Goal: Information Seeking & Learning: Learn about a topic

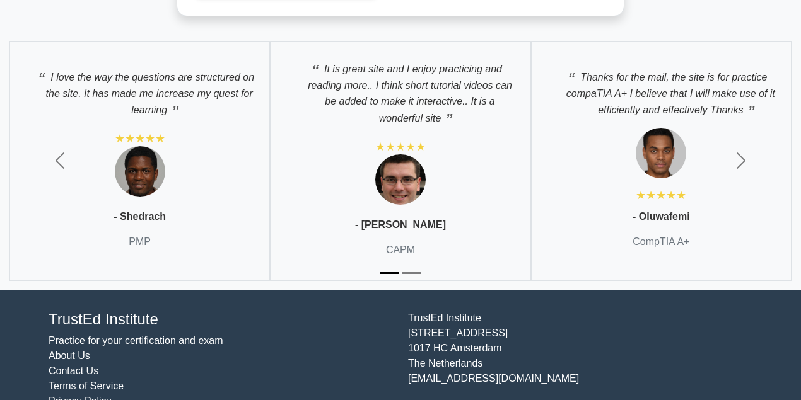
scroll to position [3177, 0]
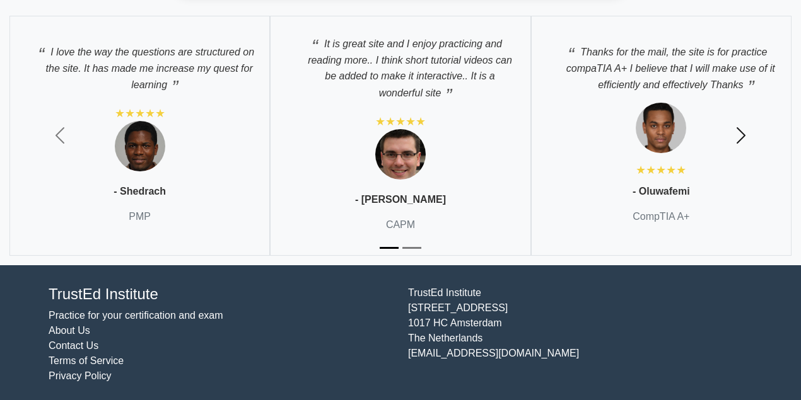
click at [744, 127] on span "button" at bounding box center [741, 135] width 20 height 20
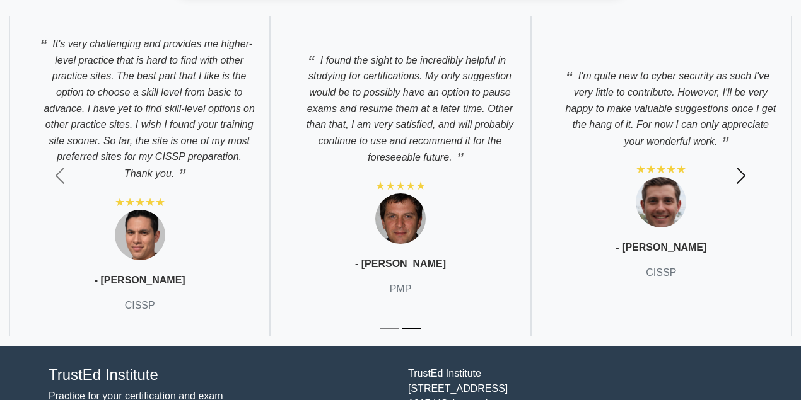
click at [741, 169] on span "button" at bounding box center [741, 176] width 20 height 20
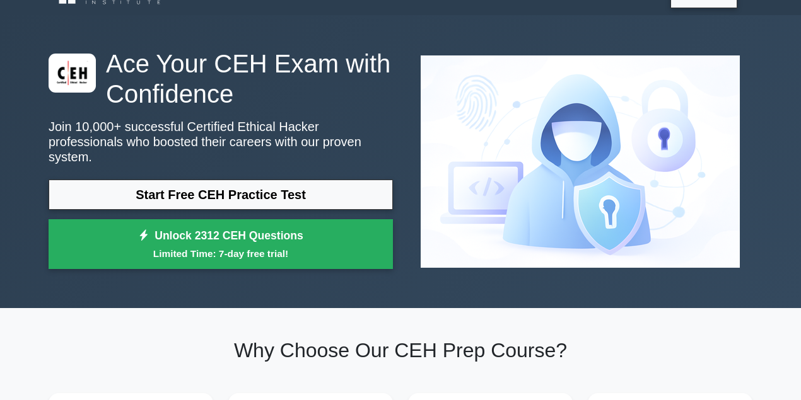
scroll to position [0, 0]
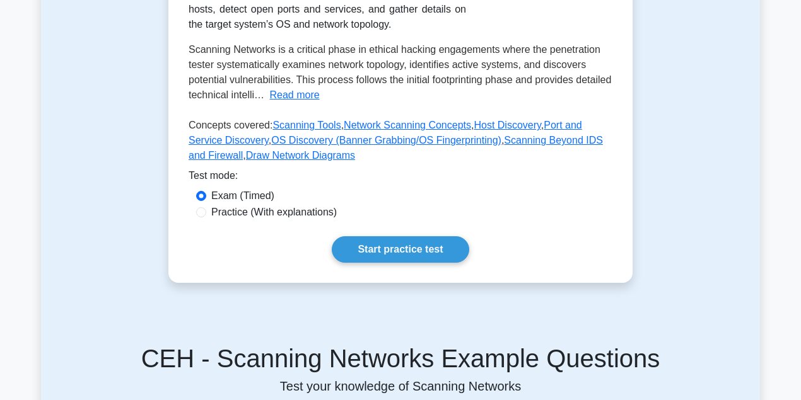
scroll to position [252, 0]
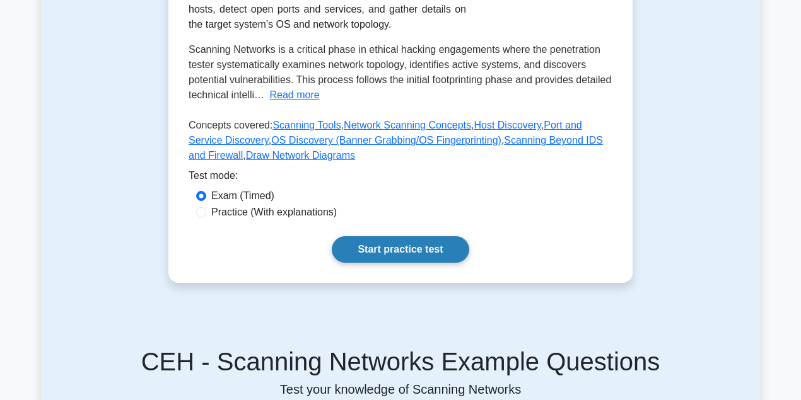
click at [402, 251] on link "Start practice test" at bounding box center [400, 249] width 137 height 26
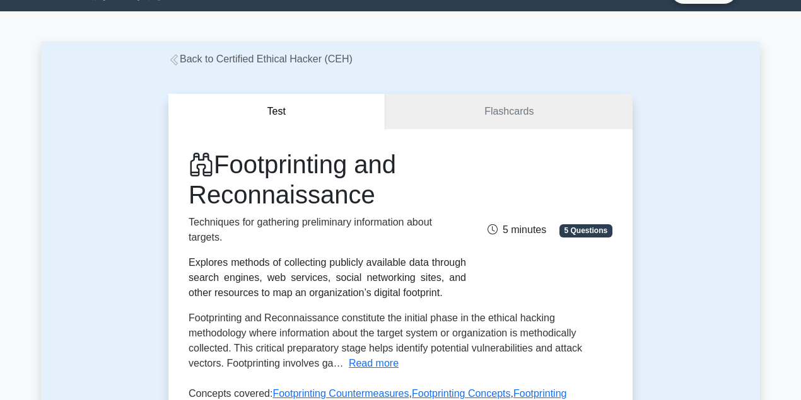
scroll to position [126, 0]
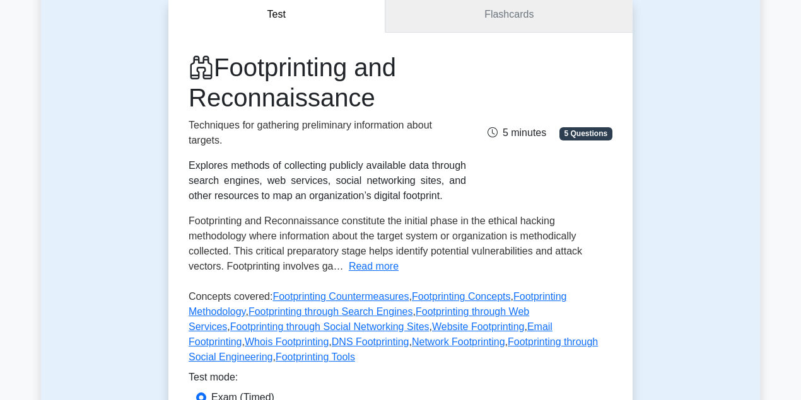
click at [453, 20] on link "Flashcards" at bounding box center [508, 15] width 247 height 36
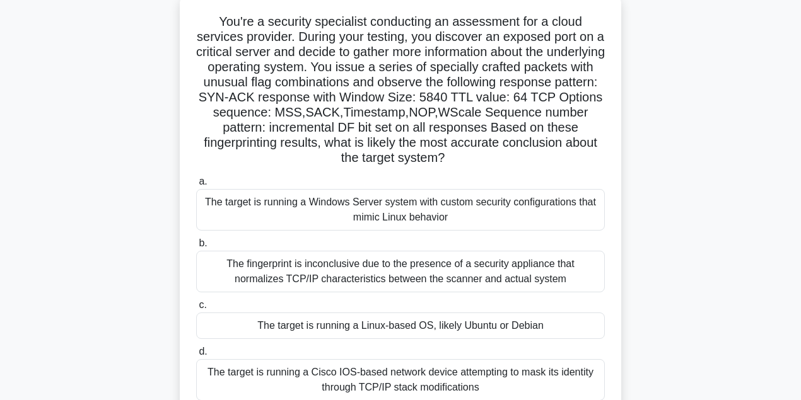
scroll to position [28, 0]
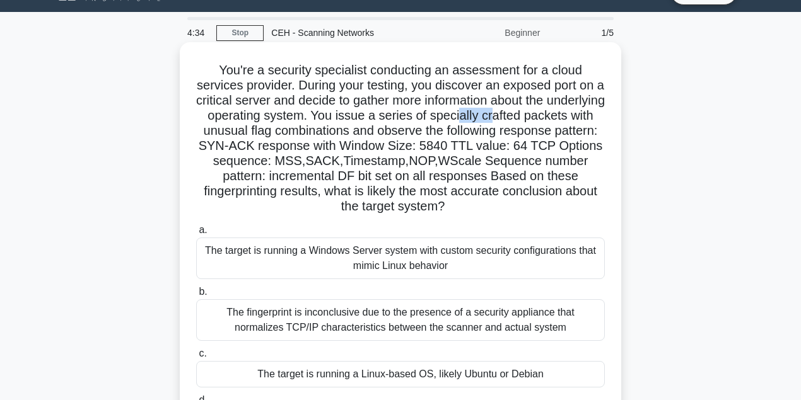
drag, startPoint x: 547, startPoint y: 110, endPoint x: 566, endPoint y: 110, distance: 19.5
click at [565, 110] on h5 "You're a security specialist conducting an assessment for a cloud services prov…" at bounding box center [400, 138] width 411 height 153
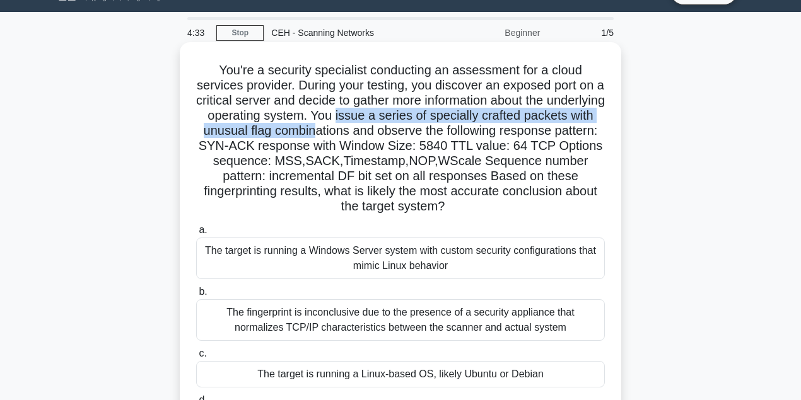
drag, startPoint x: 405, startPoint y: 124, endPoint x: 381, endPoint y: 124, distance: 24.0
click at [400, 125] on h5 "You're a security specialist conducting an assessment for a cloud services prov…" at bounding box center [400, 138] width 411 height 153
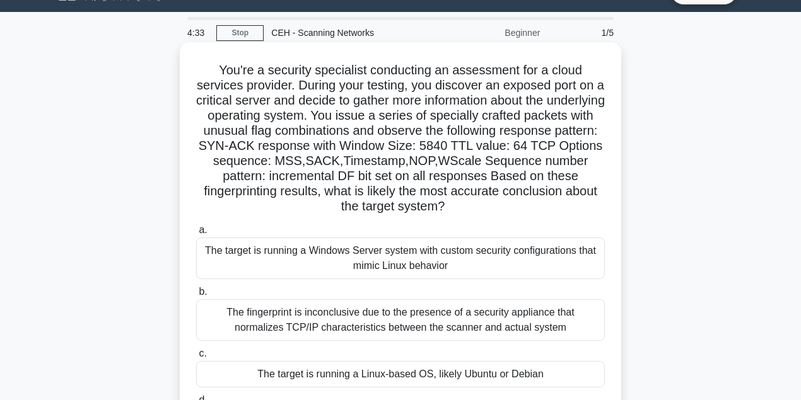
click at [292, 113] on h5 "You're a security specialist conducting an assessment for a cloud services prov…" at bounding box center [400, 138] width 411 height 153
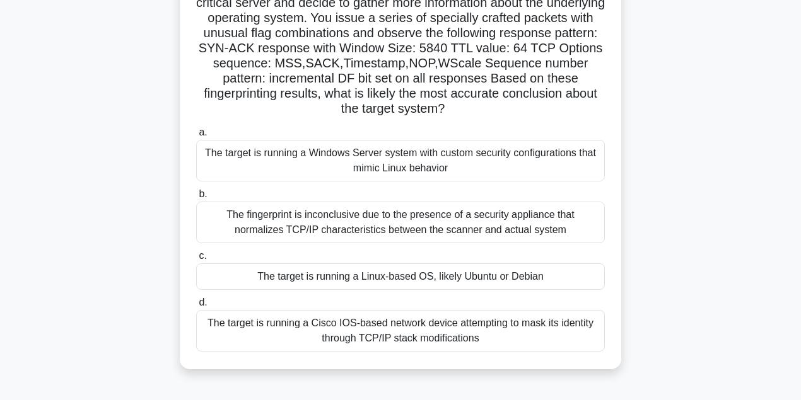
scroll to position [154, 0]
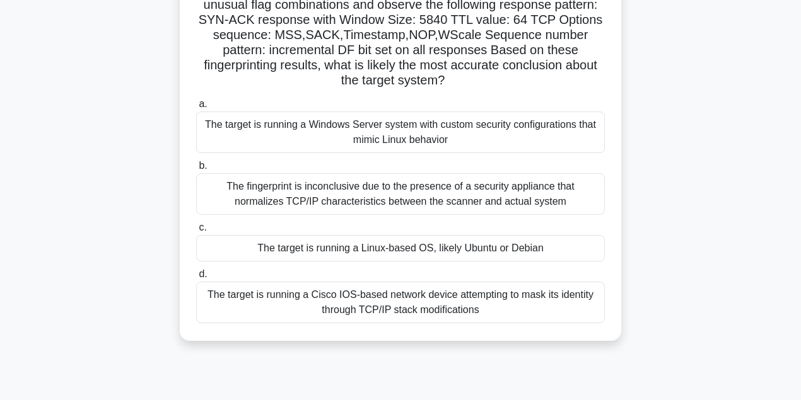
click at [241, 127] on div "The target is running a Windows Server system with custom security configuratio…" at bounding box center [400, 133] width 409 height 42
click at [196, 108] on input "a. The target is running a Windows Server system with custom security configura…" at bounding box center [196, 104] width 0 height 8
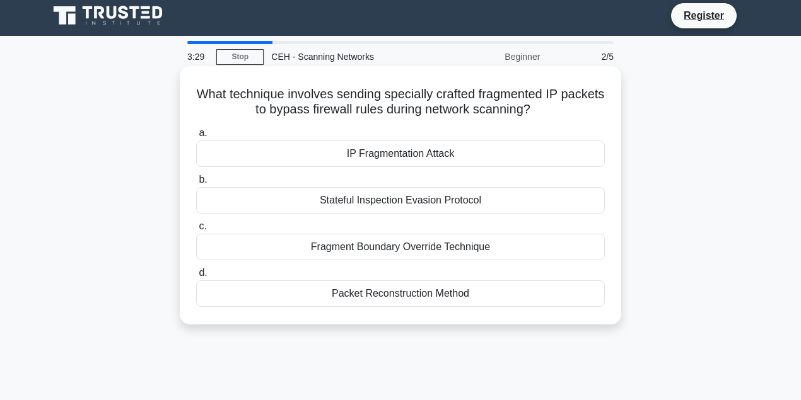
scroll to position [0, 0]
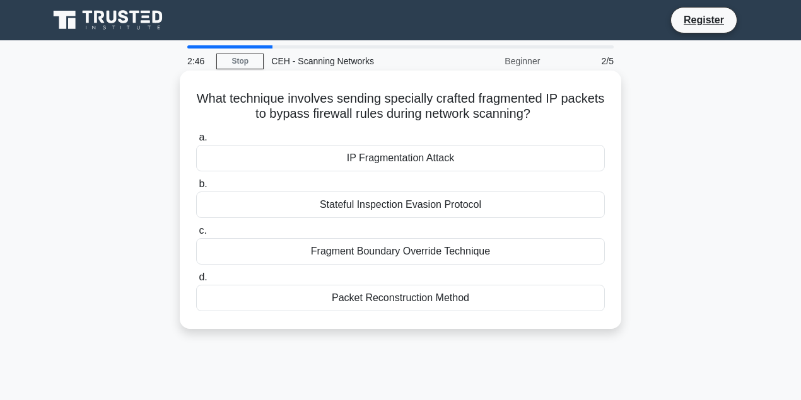
click at [376, 161] on div "IP Fragmentation Attack" at bounding box center [400, 158] width 409 height 26
click at [196, 142] on input "a. IP Fragmentation Attack" at bounding box center [196, 138] width 0 height 8
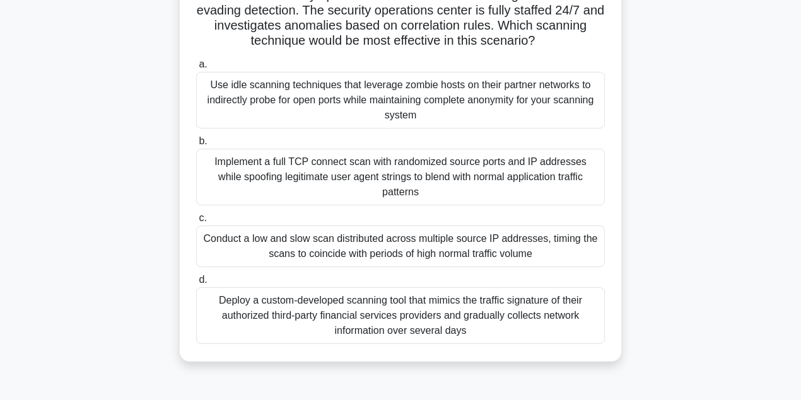
scroll to position [252, 0]
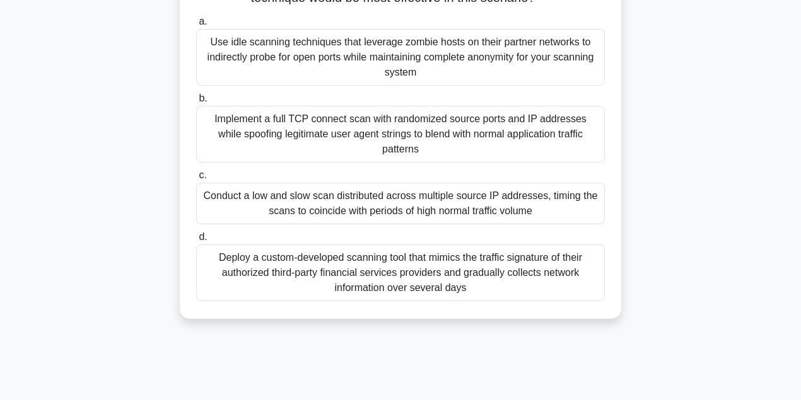
click at [213, 119] on div "Implement a full TCP connect scan with randomized source ports and IP addresses…" at bounding box center [400, 134] width 409 height 57
click at [196, 103] on input "b. Implement a full TCP connect scan with randomized source ports and IP addres…" at bounding box center [196, 99] width 0 height 8
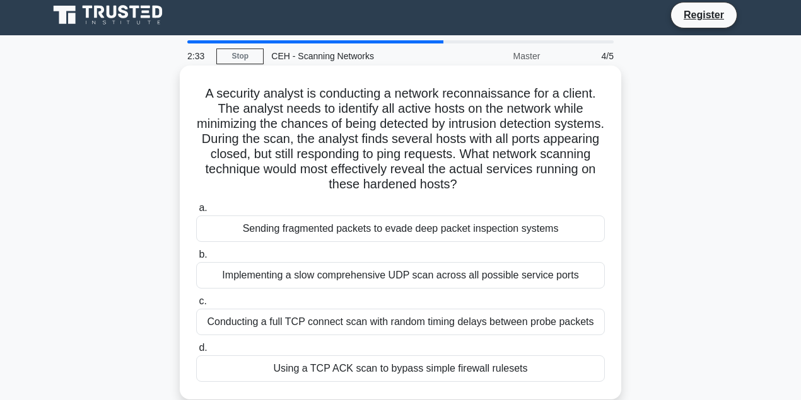
scroll to position [0, 0]
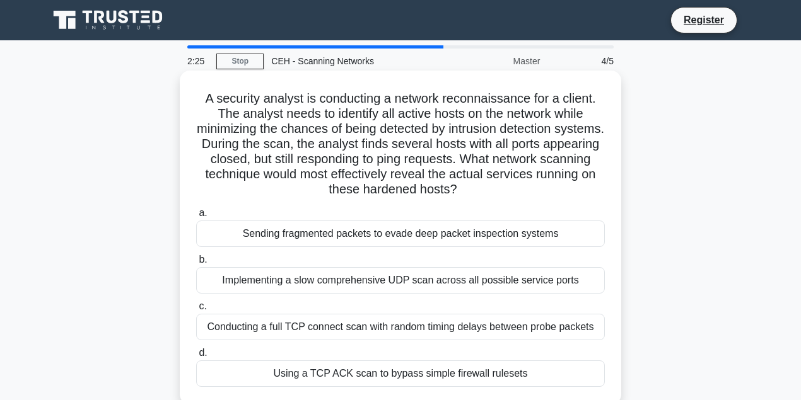
click at [309, 235] on div "Sending fragmented packets to evade deep packet inspection systems" at bounding box center [400, 234] width 409 height 26
click at [196, 217] on input "a. Sending fragmented packets to evade deep packet inspection systems" at bounding box center [196, 213] width 0 height 8
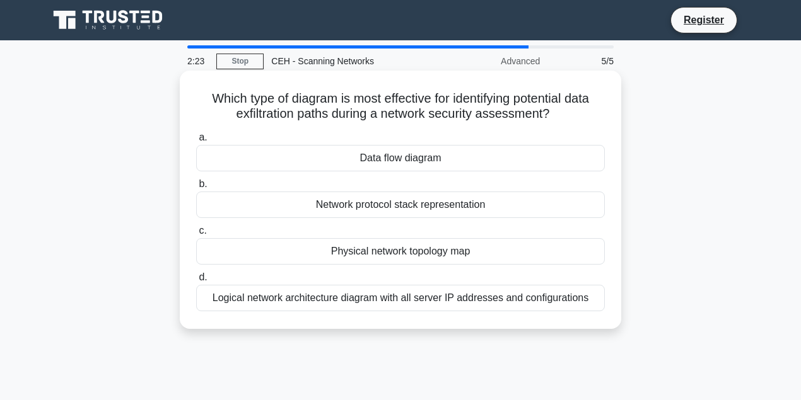
click at [382, 169] on div "Data flow diagram" at bounding box center [400, 158] width 409 height 26
click at [196, 142] on input "a. Data flow diagram" at bounding box center [196, 138] width 0 height 8
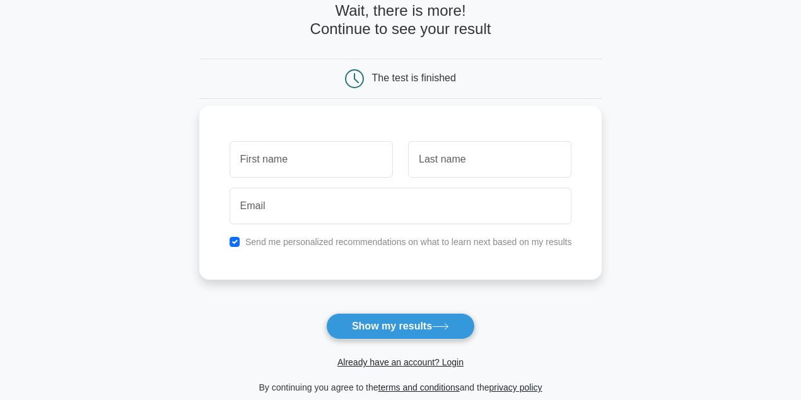
scroll to position [84, 0]
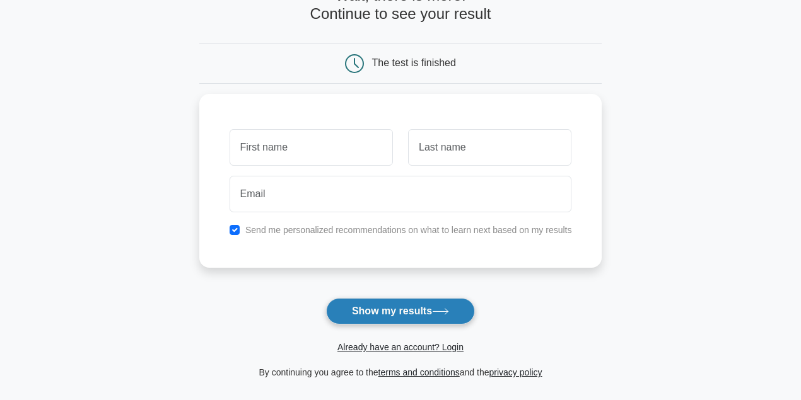
click at [405, 310] on button "Show my results" at bounding box center [400, 311] width 149 height 26
click at [431, 306] on button "Show my results" at bounding box center [400, 311] width 149 height 26
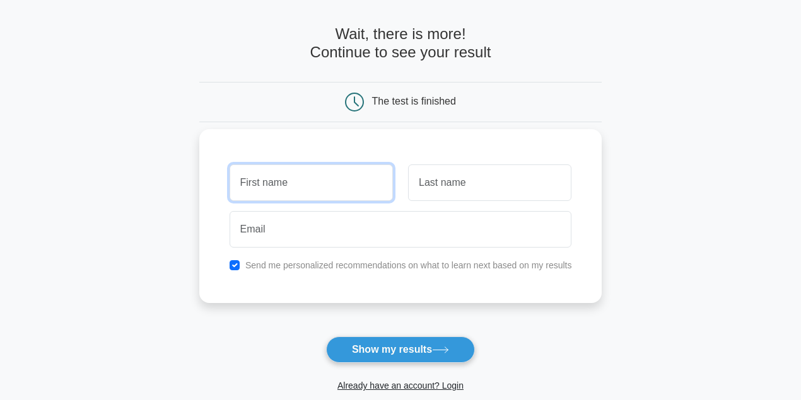
scroll to position [0, 0]
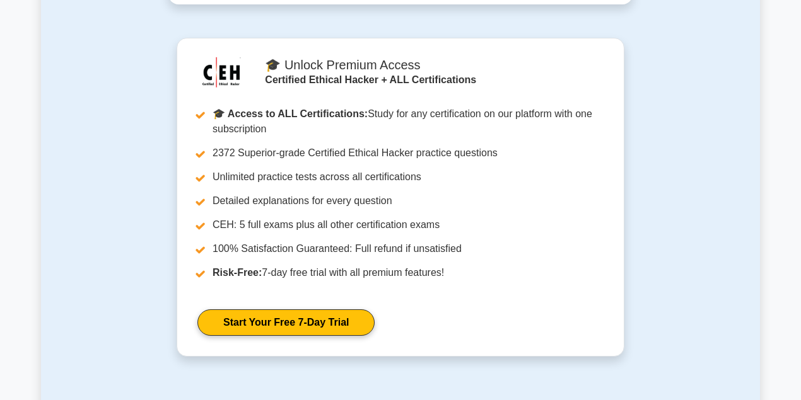
scroll to position [1849, 0]
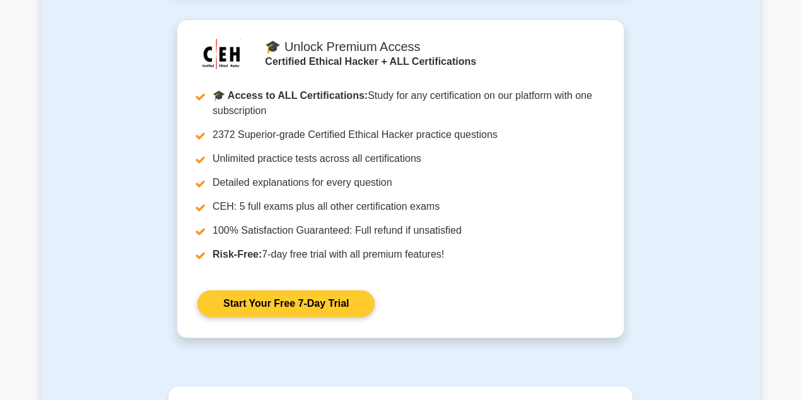
click at [294, 303] on link "Start Your Free 7-Day Trial" at bounding box center [285, 304] width 177 height 26
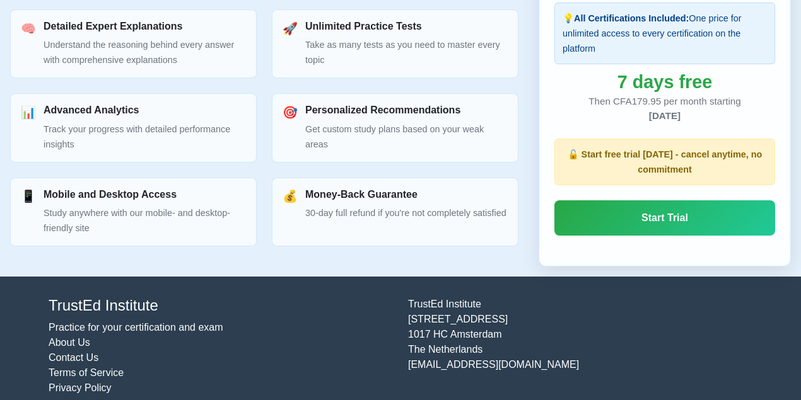
scroll to position [625, 0]
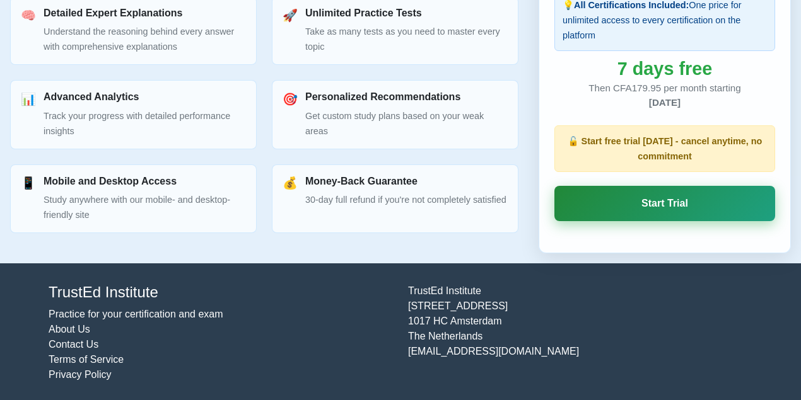
click at [666, 206] on link "Start Trial" at bounding box center [664, 203] width 221 height 35
